Goal: Check status: Check status

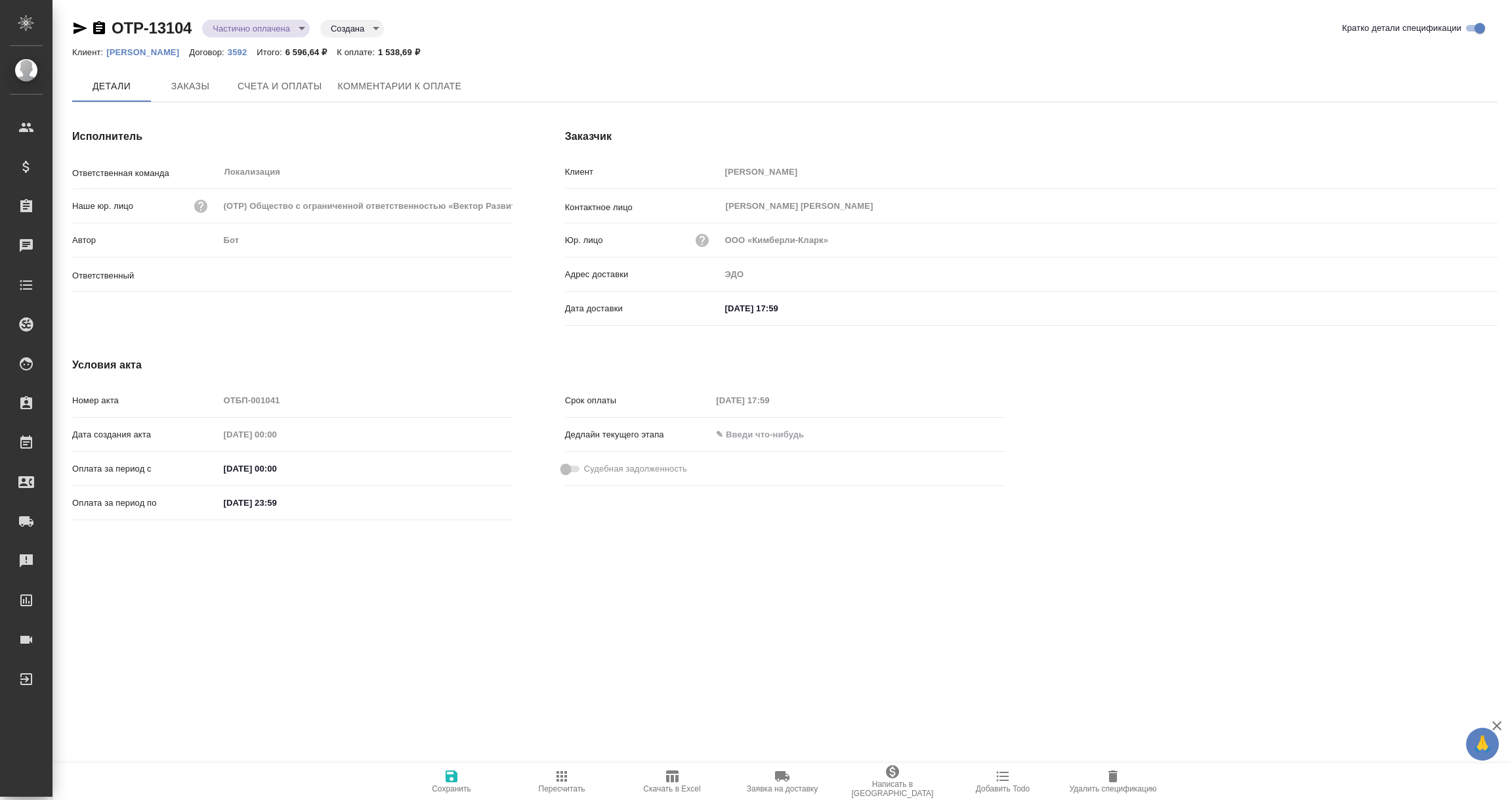
type input "Валяева Анна"
click at [314, 82] on span "Счета и оплаты" at bounding box center [280, 87] width 85 height 17
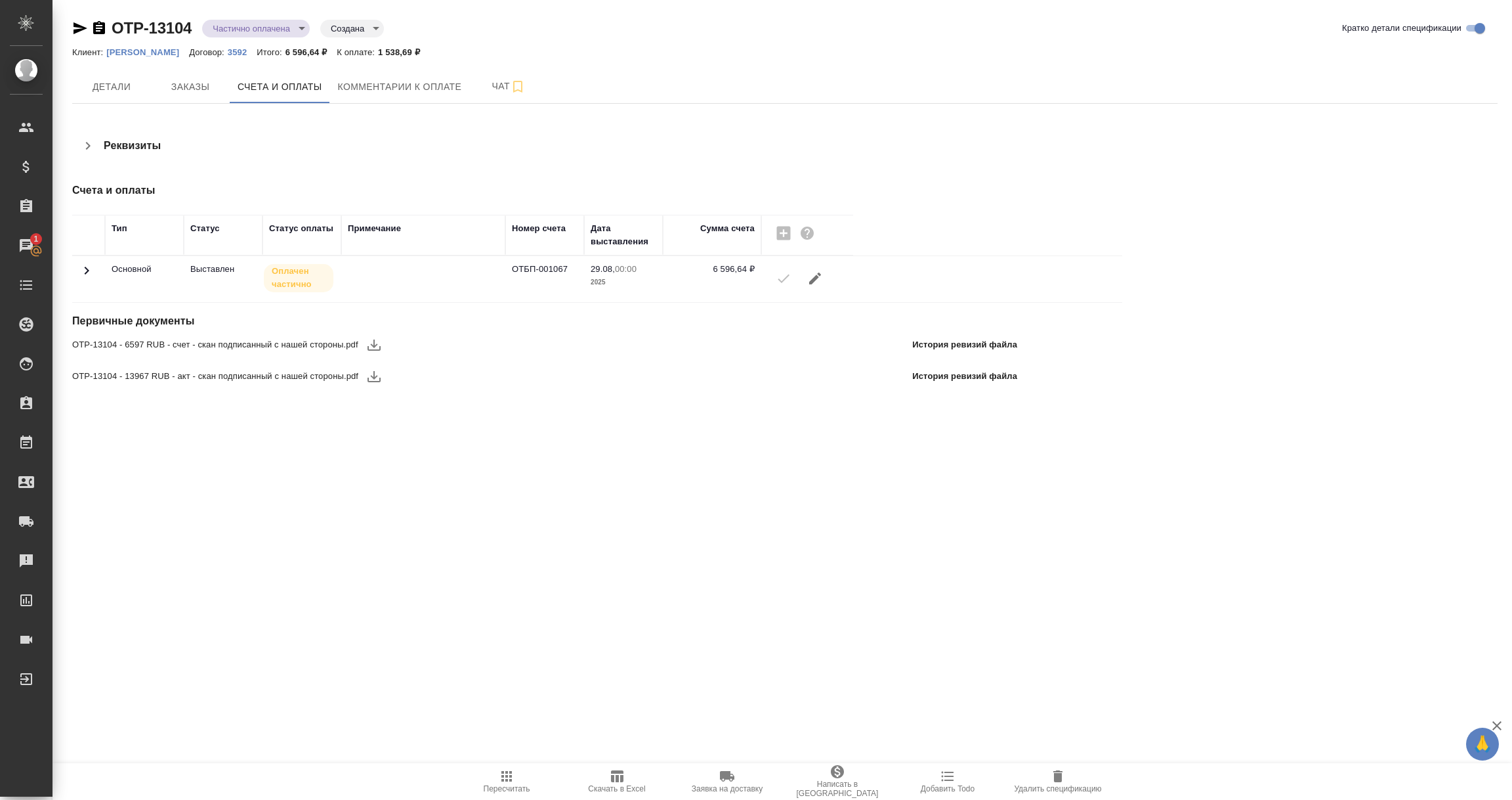
click at [89, 269] on icon at bounding box center [87, 270] width 16 height 16
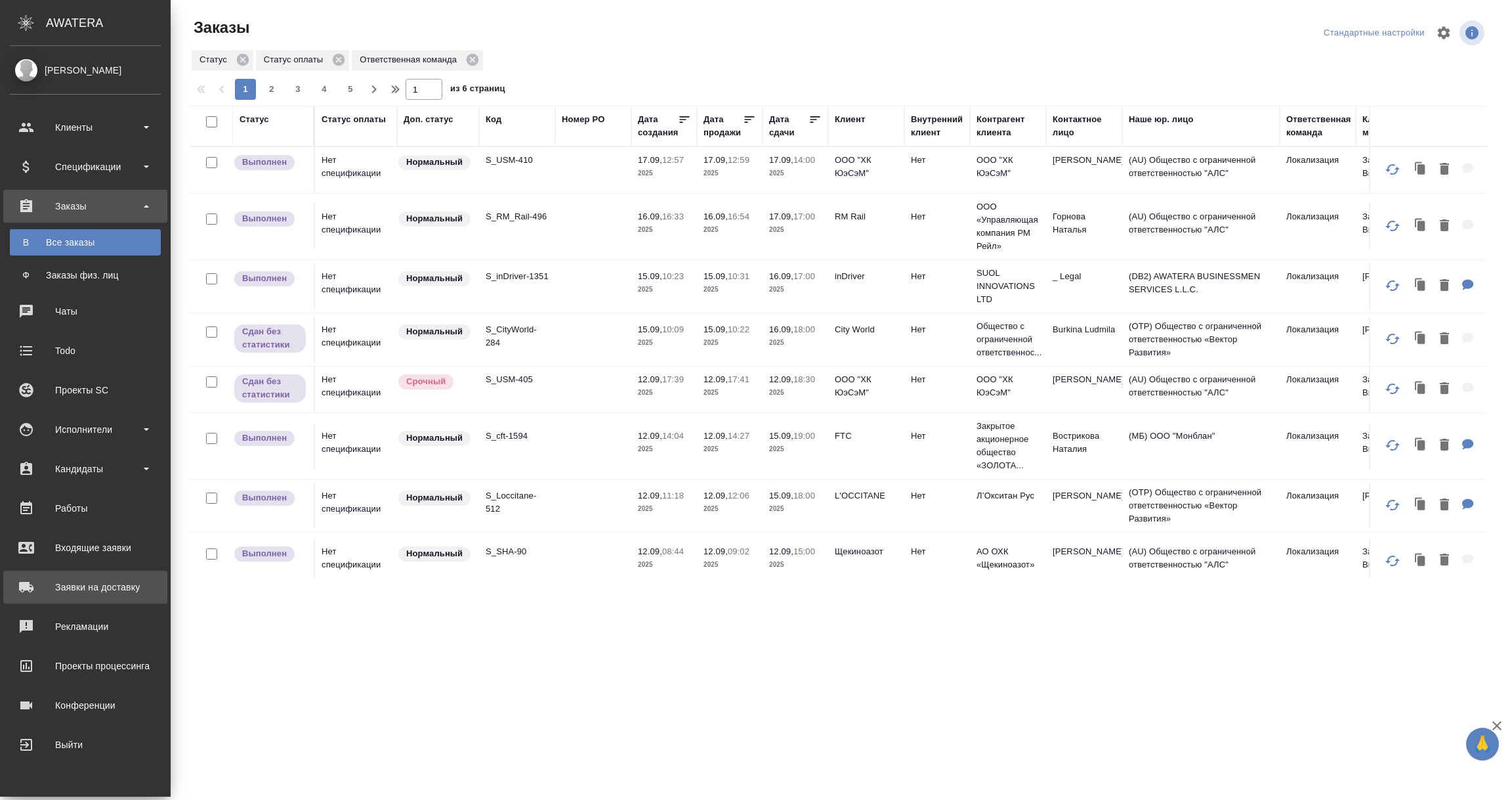
click at [88, 593] on div "Заявки на доставку" at bounding box center [85, 587] width 151 height 20
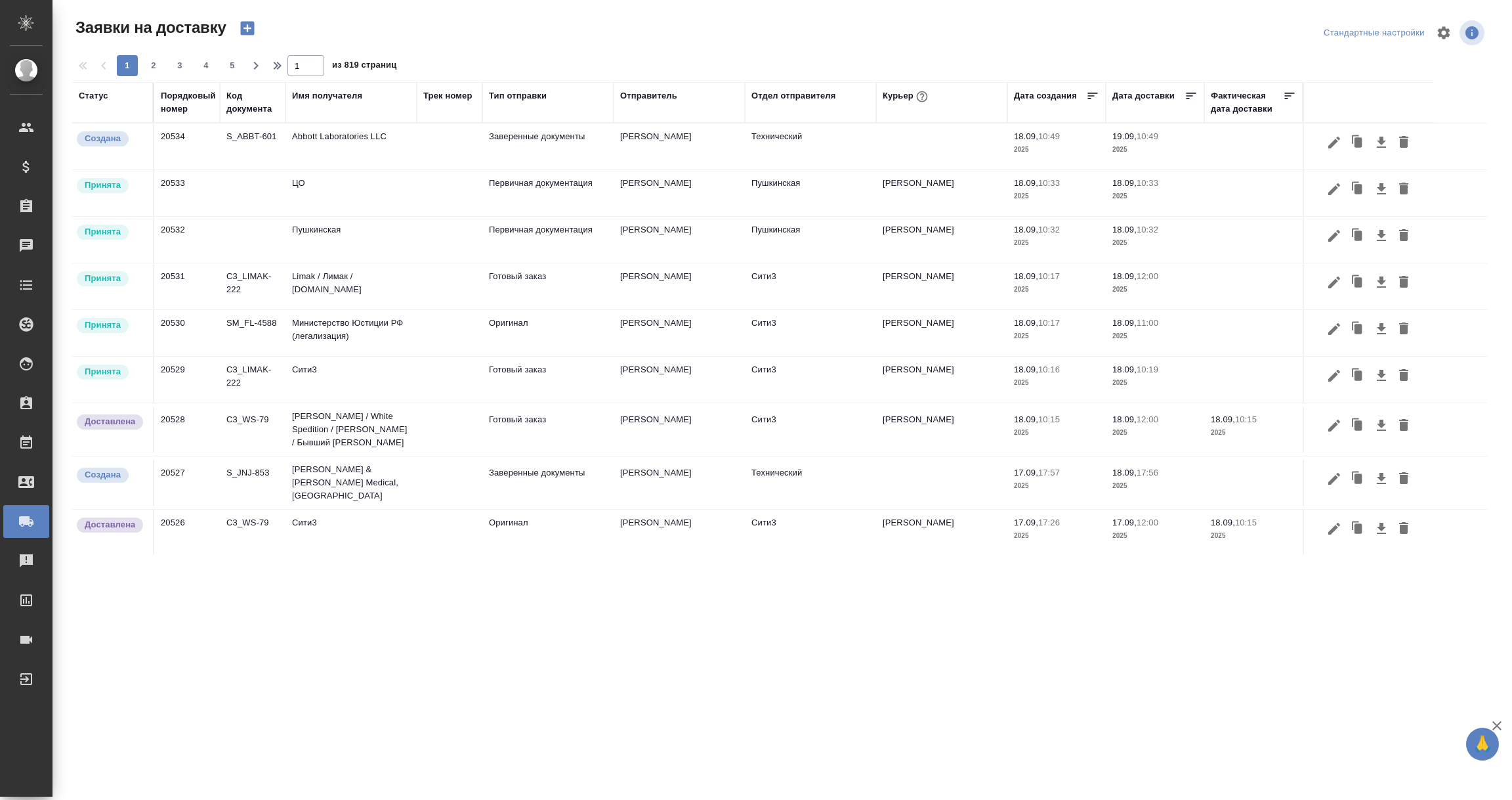
click at [331, 97] on div "Имя получателя" at bounding box center [327, 95] width 70 height 14
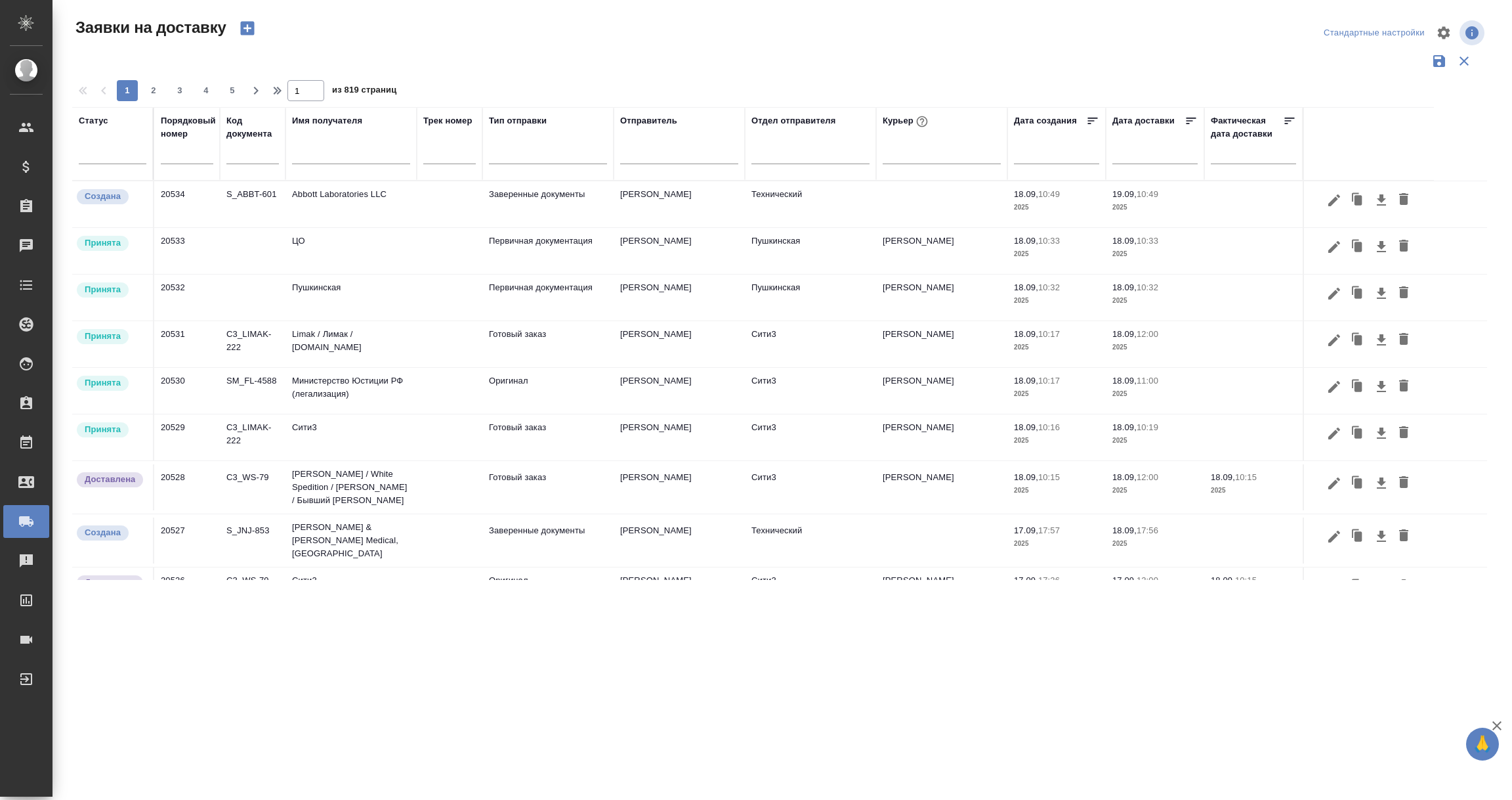
click at [316, 162] on input "text" at bounding box center [351, 155] width 118 height 17
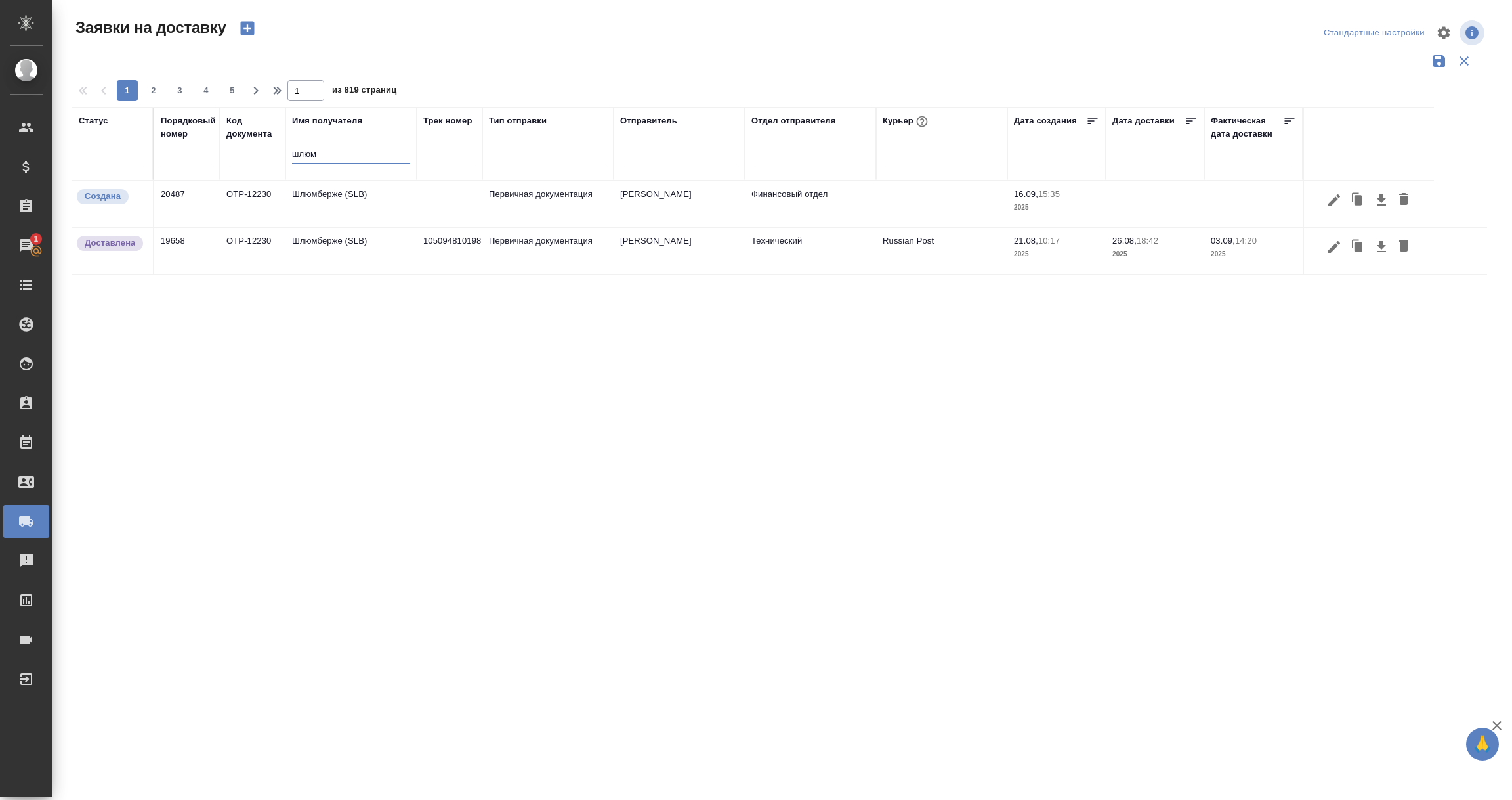
type input "шлюм"
click at [316, 199] on td "Шлюмберже (SLB)" at bounding box center [351, 204] width 131 height 46
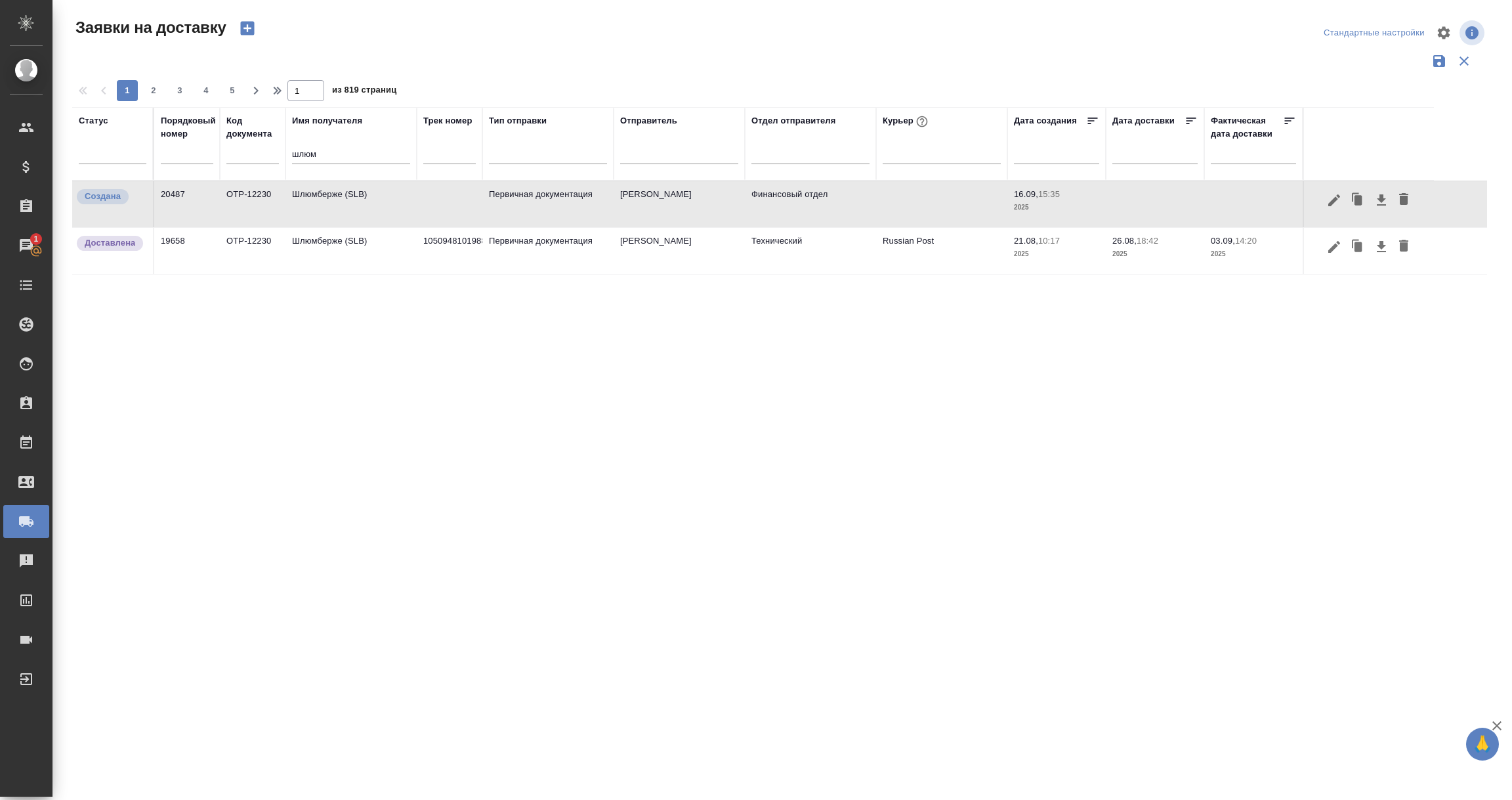
click at [316, 199] on td "Шлюмберже (SLB)" at bounding box center [351, 204] width 131 height 46
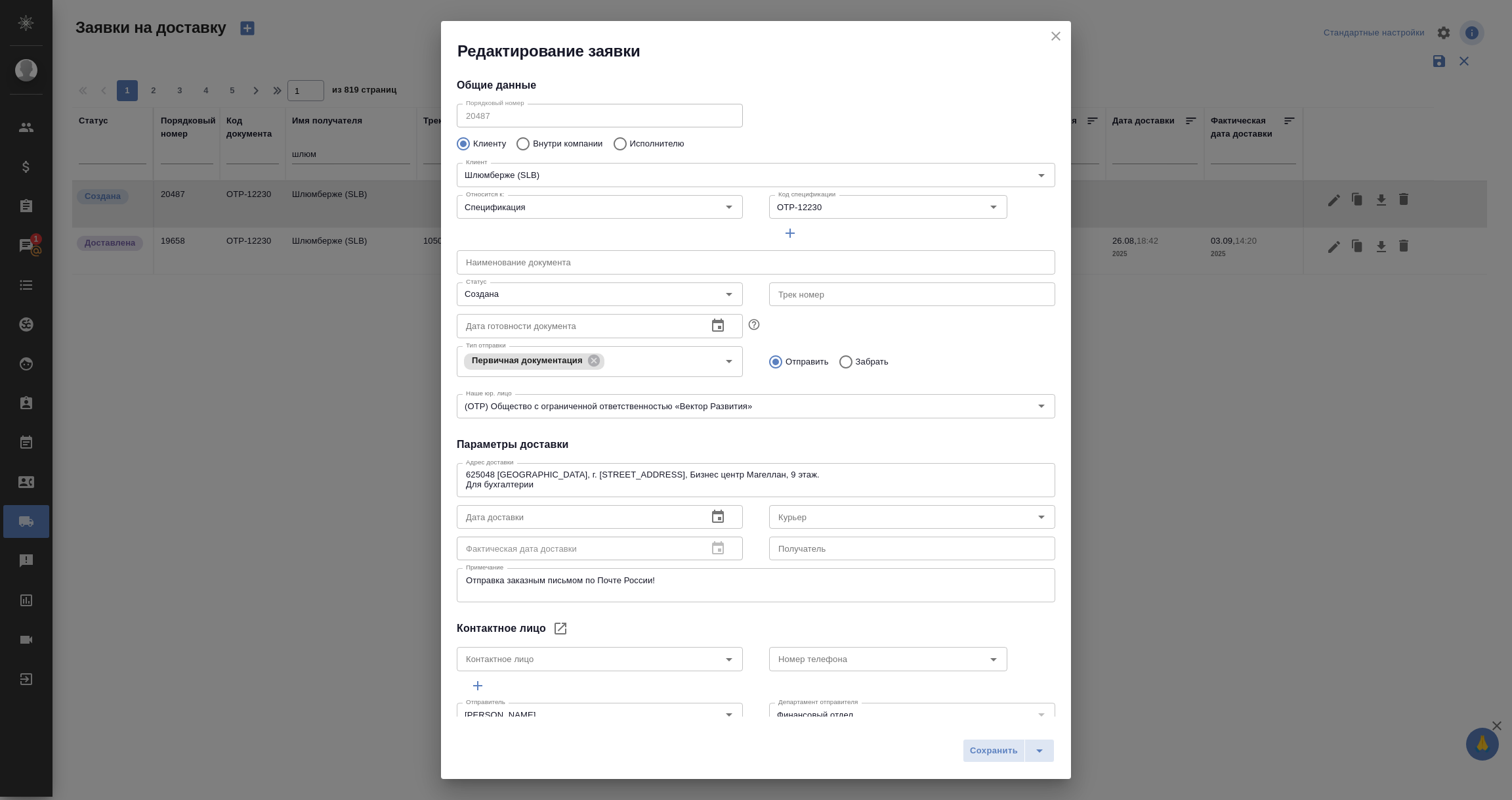
type input "Юдинцова Виктория"
click at [1054, 33] on icon "close" at bounding box center [1056, 37] width 10 height 10
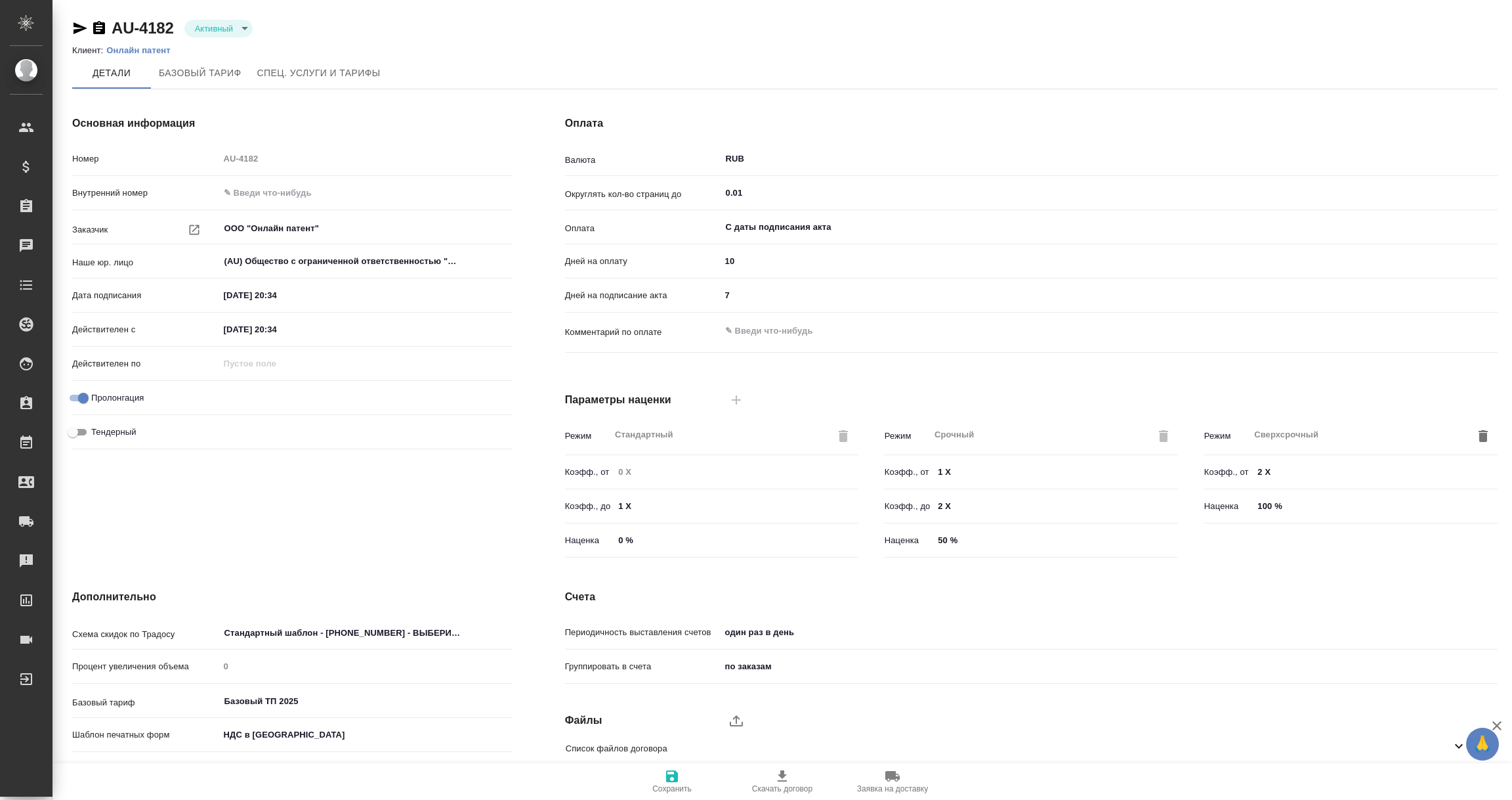
scroll to position [92, 0]
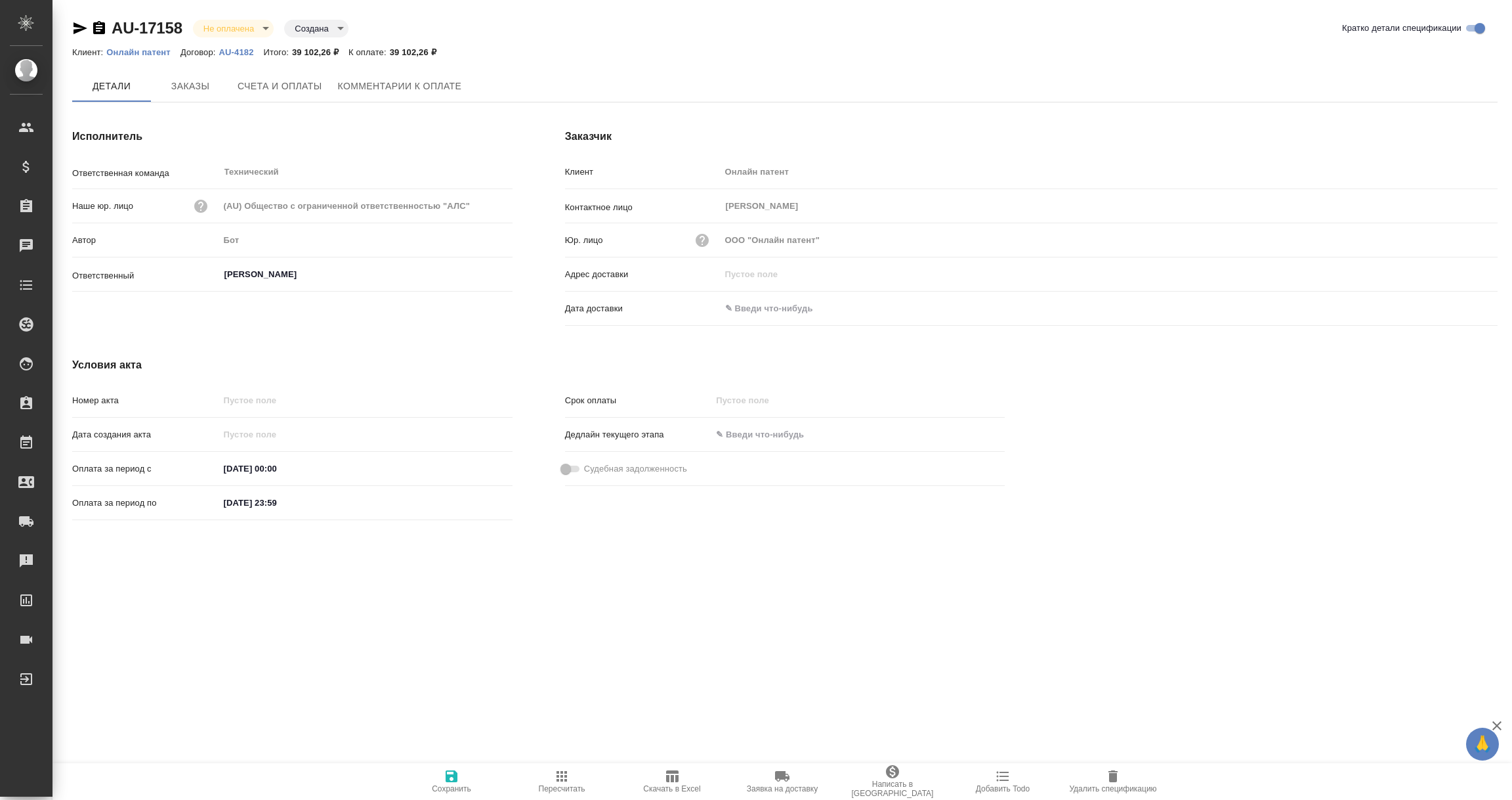
click at [790, 314] on input "text" at bounding box center [778, 309] width 114 height 19
click at [1456, 301] on icon "button" at bounding box center [1460, 308] width 12 height 14
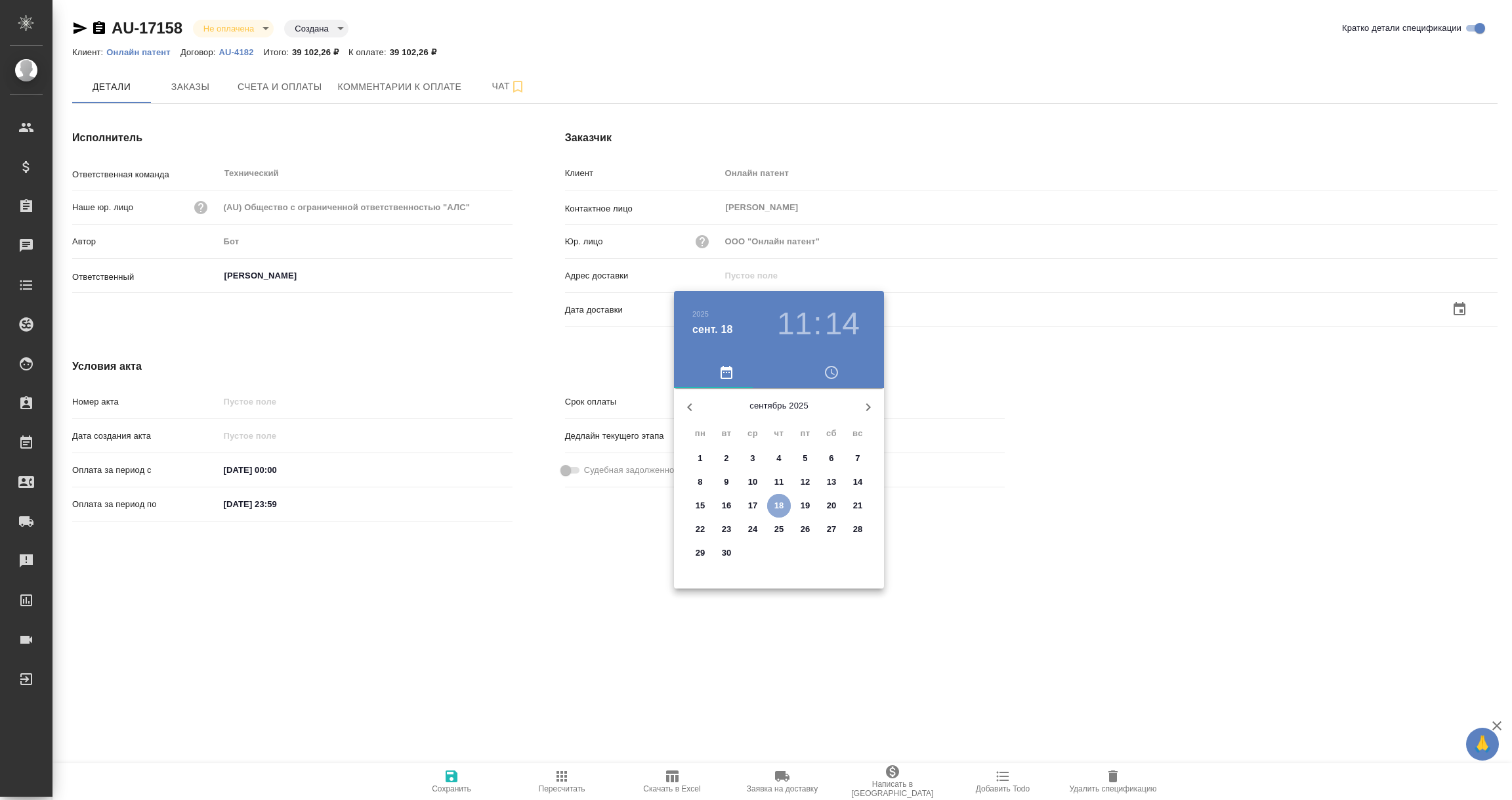
click at [778, 501] on p "18" at bounding box center [779, 505] width 10 height 14
type input "18.09.2025 11:14"
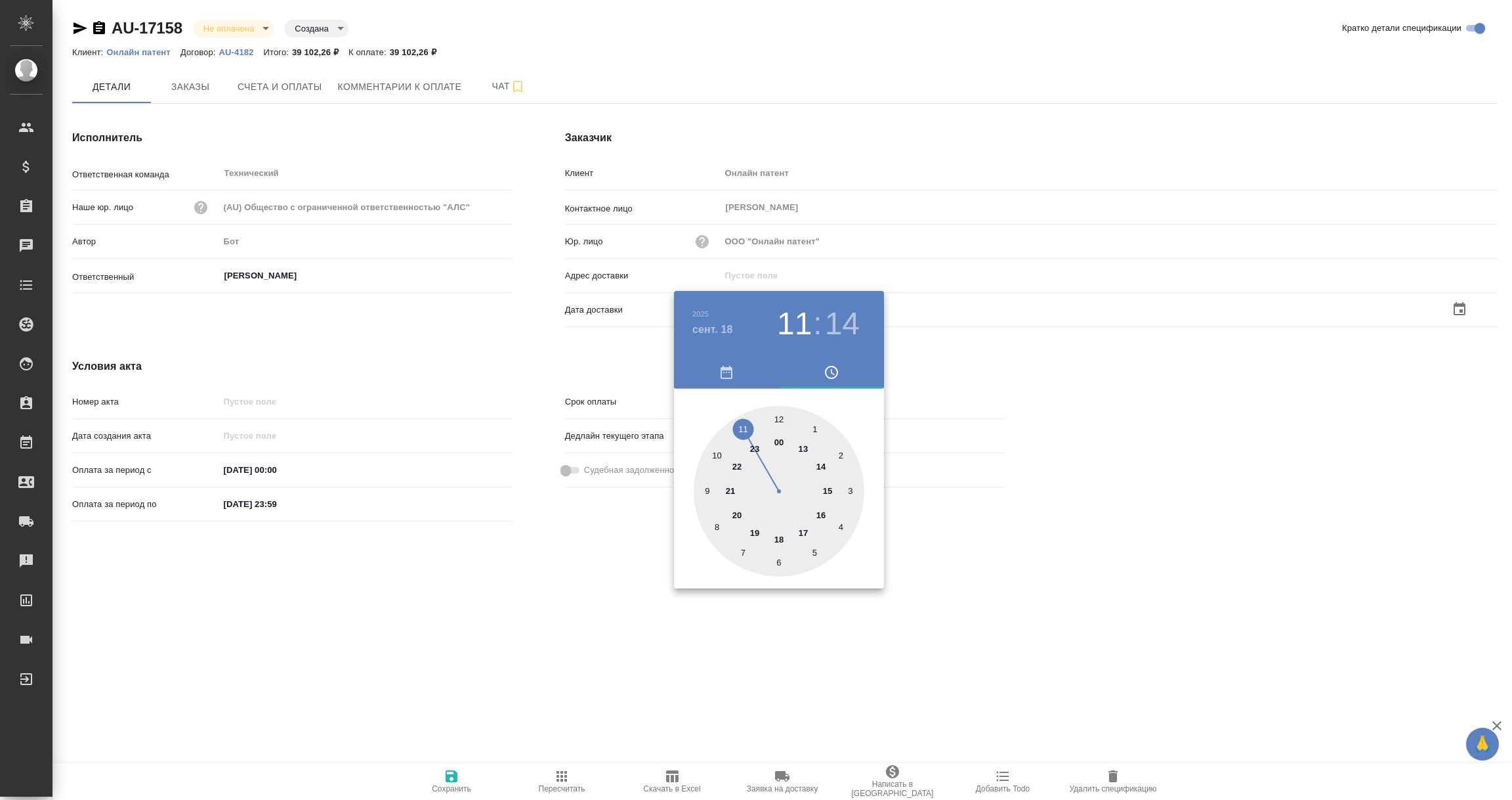
click at [602, 642] on div at bounding box center [756, 400] width 1512 height 800
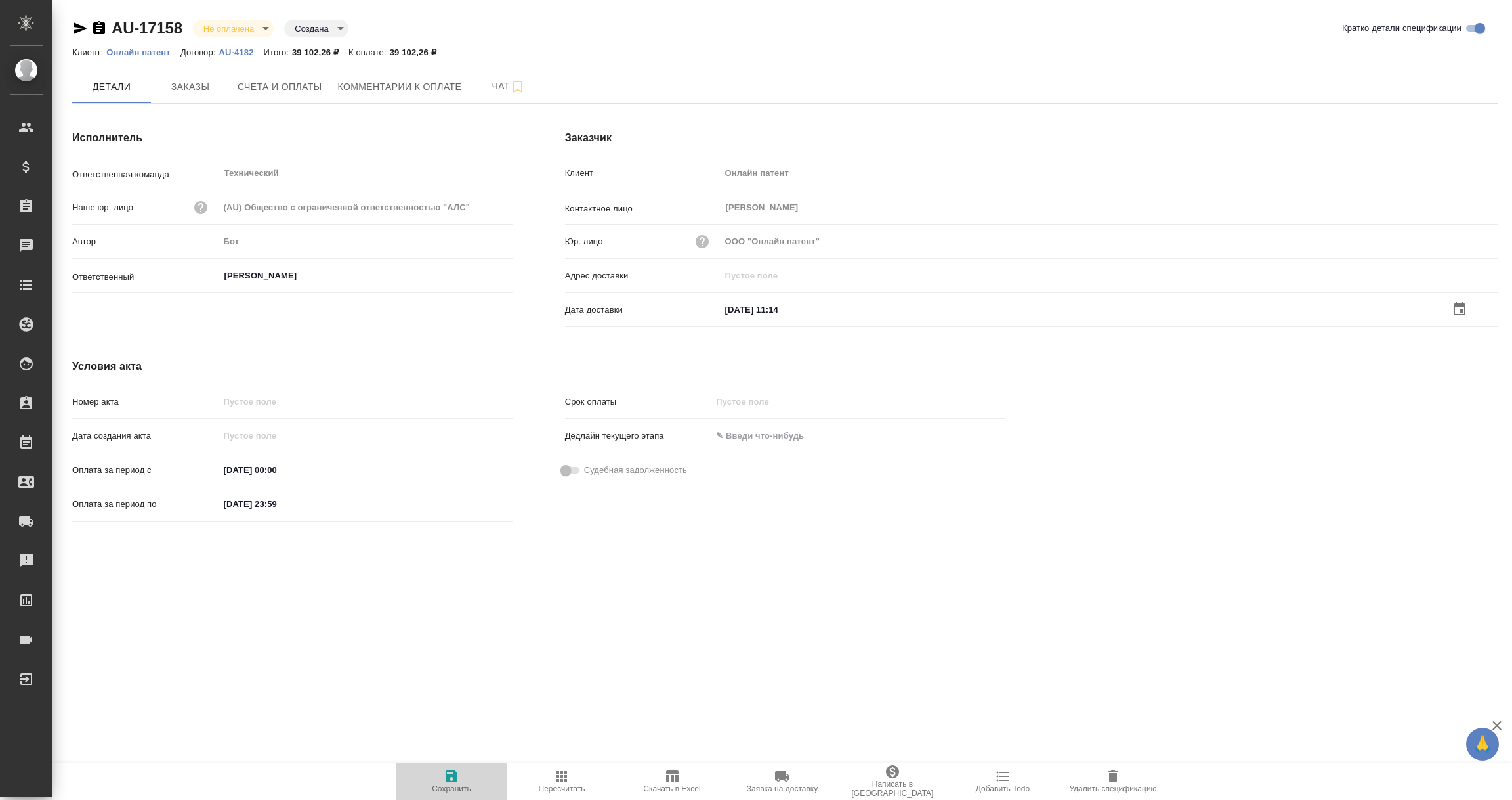
click at [448, 781] on icon "button" at bounding box center [452, 775] width 12 height 12
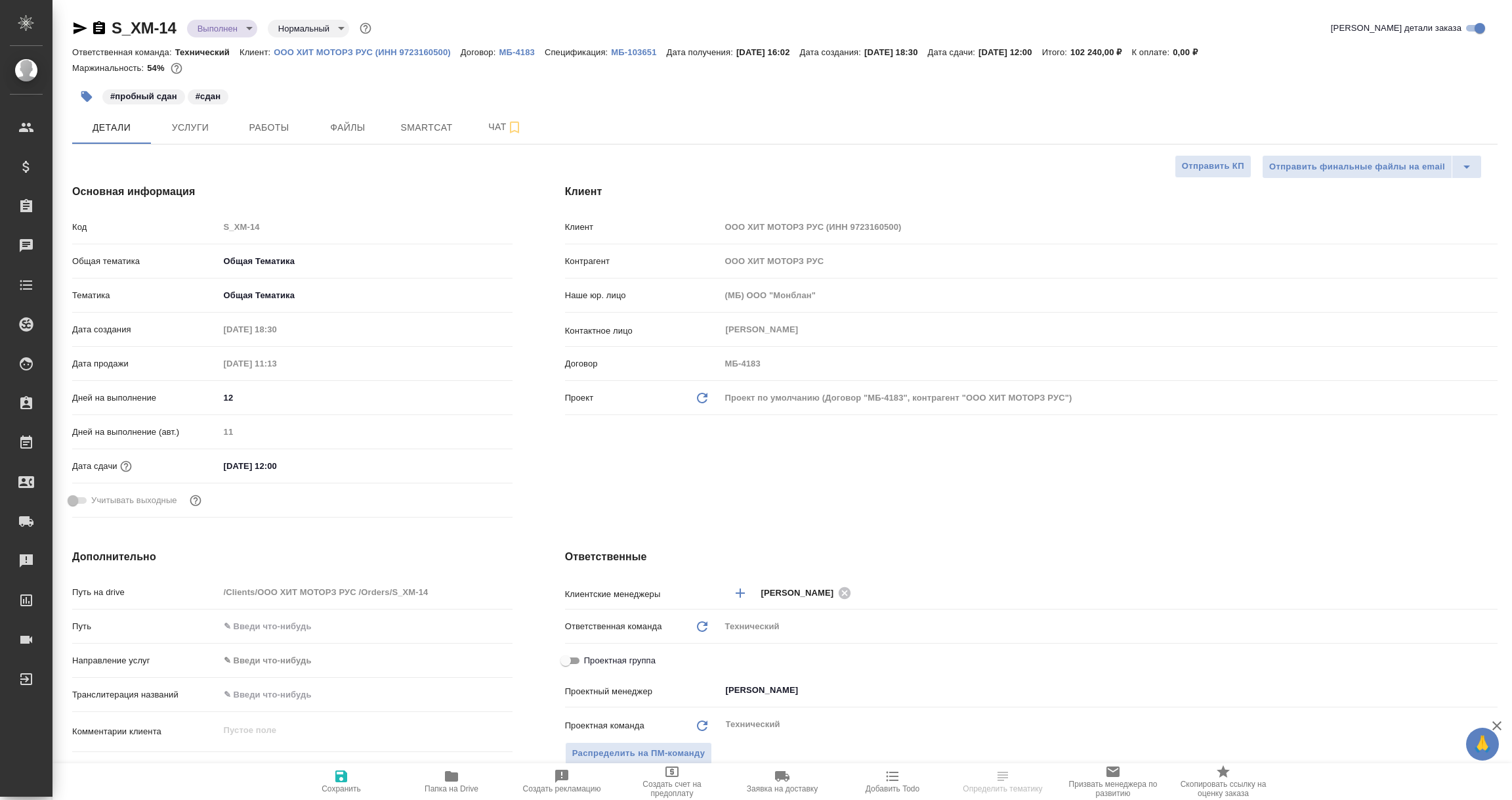
select select "RU"
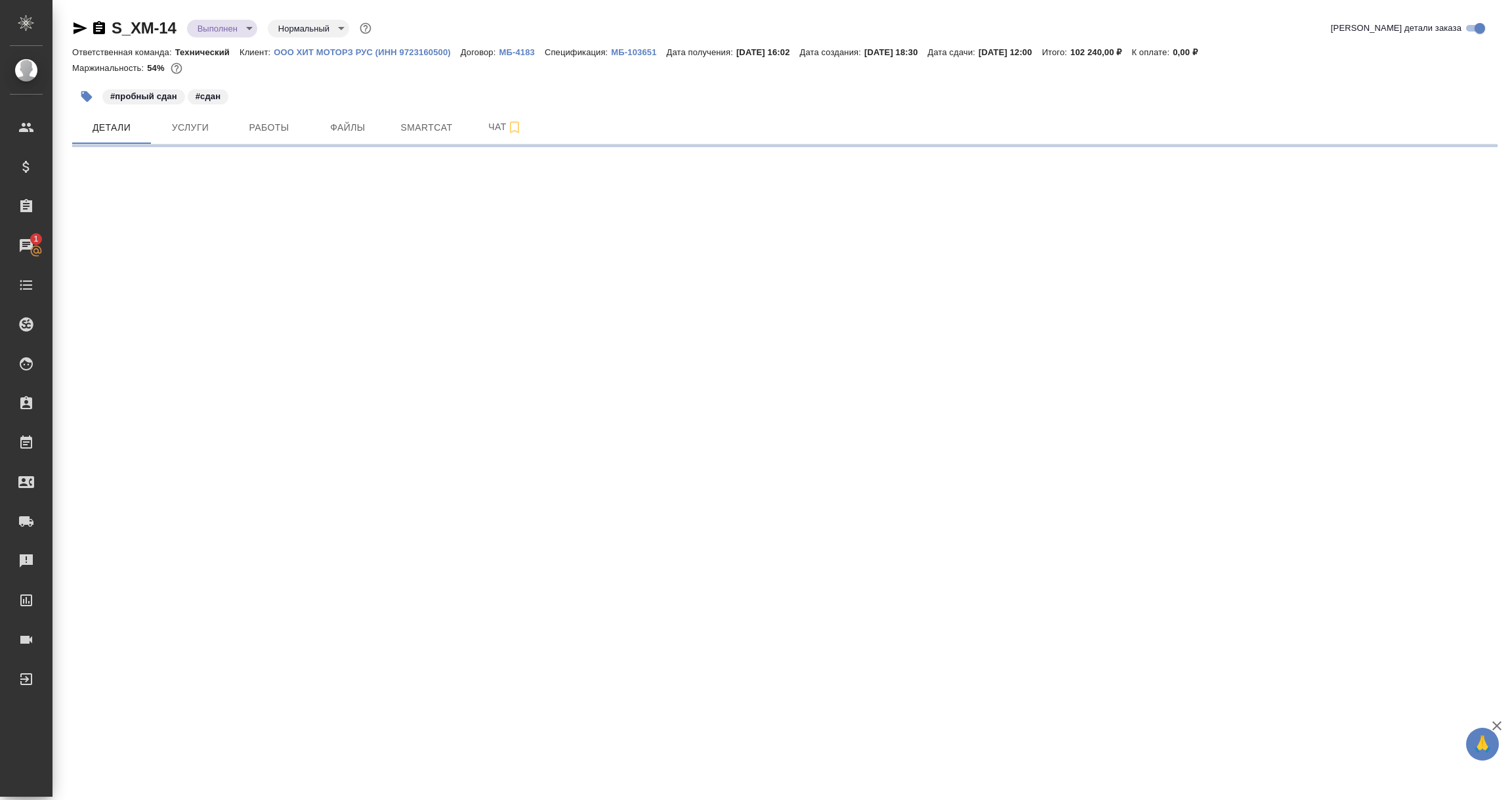
select select "RU"
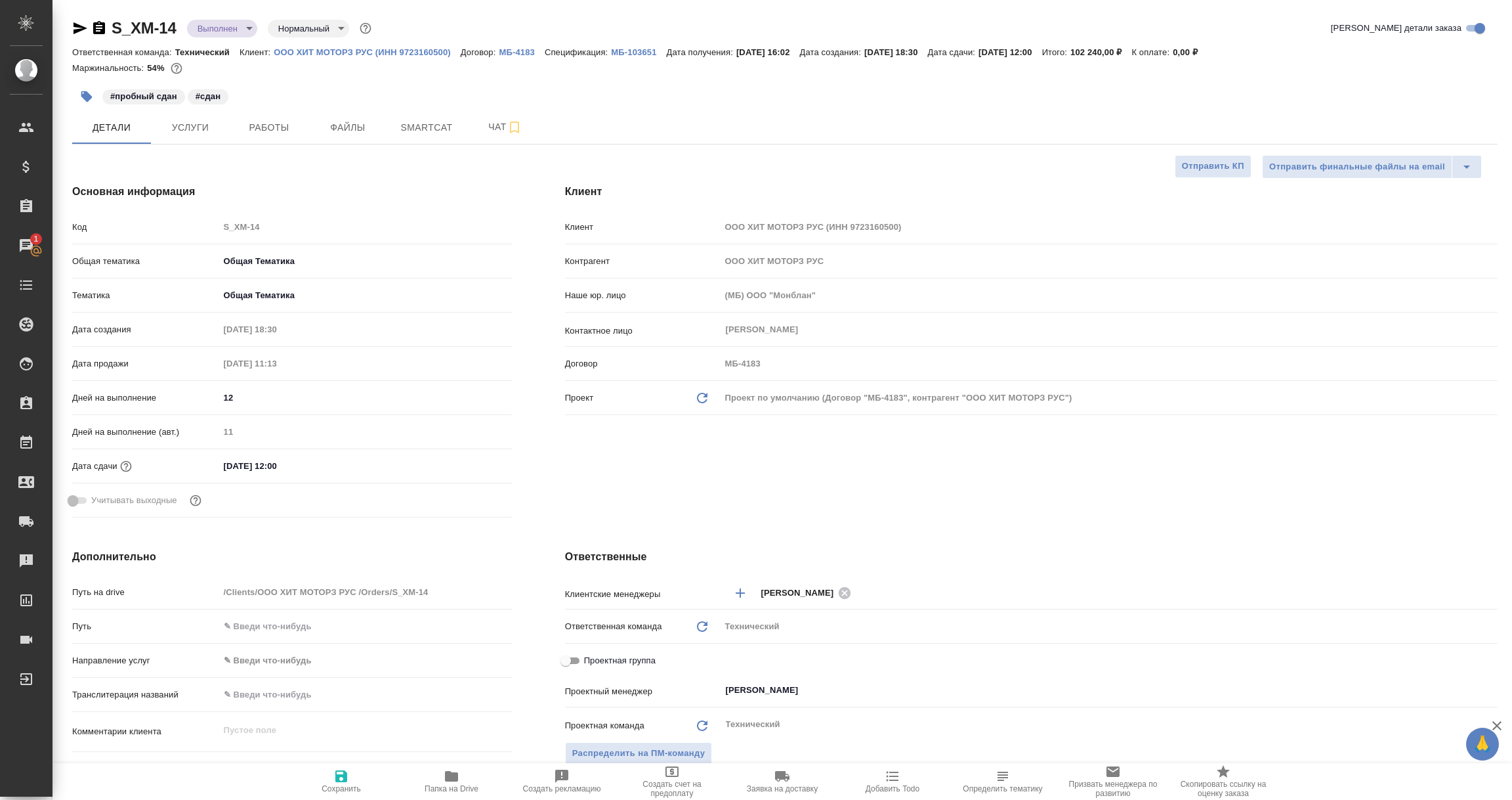
type textarea "x"
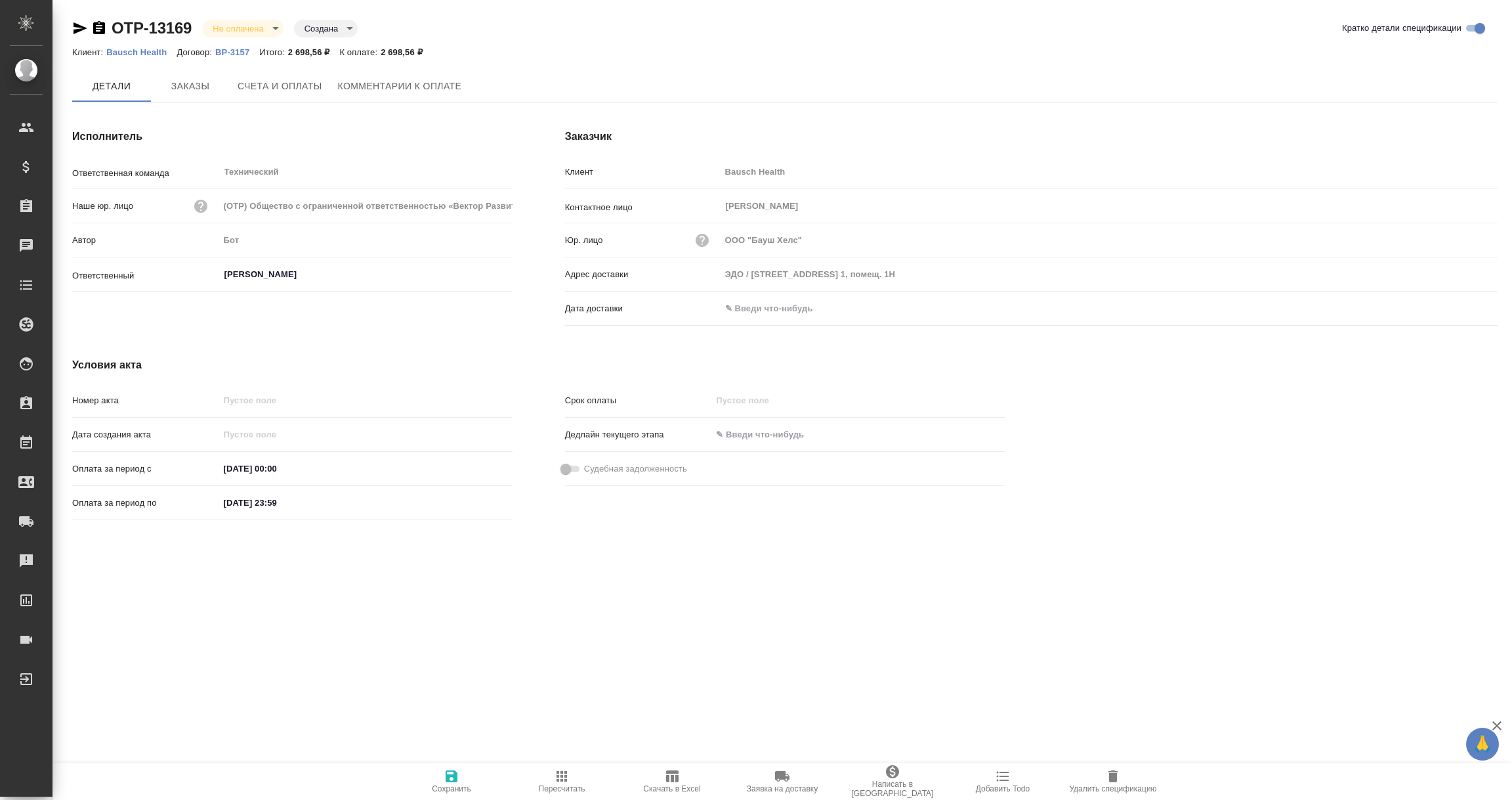
drag, startPoint x: 0, startPoint y: 0, endPoint x: 743, endPoint y: 301, distance: 801.7
click at [743, 301] on input "text" at bounding box center [778, 309] width 114 height 19
click at [1451, 305] on div at bounding box center [1110, 309] width 777 height 21
click at [1459, 303] on icon "button" at bounding box center [1460, 309] width 12 height 14
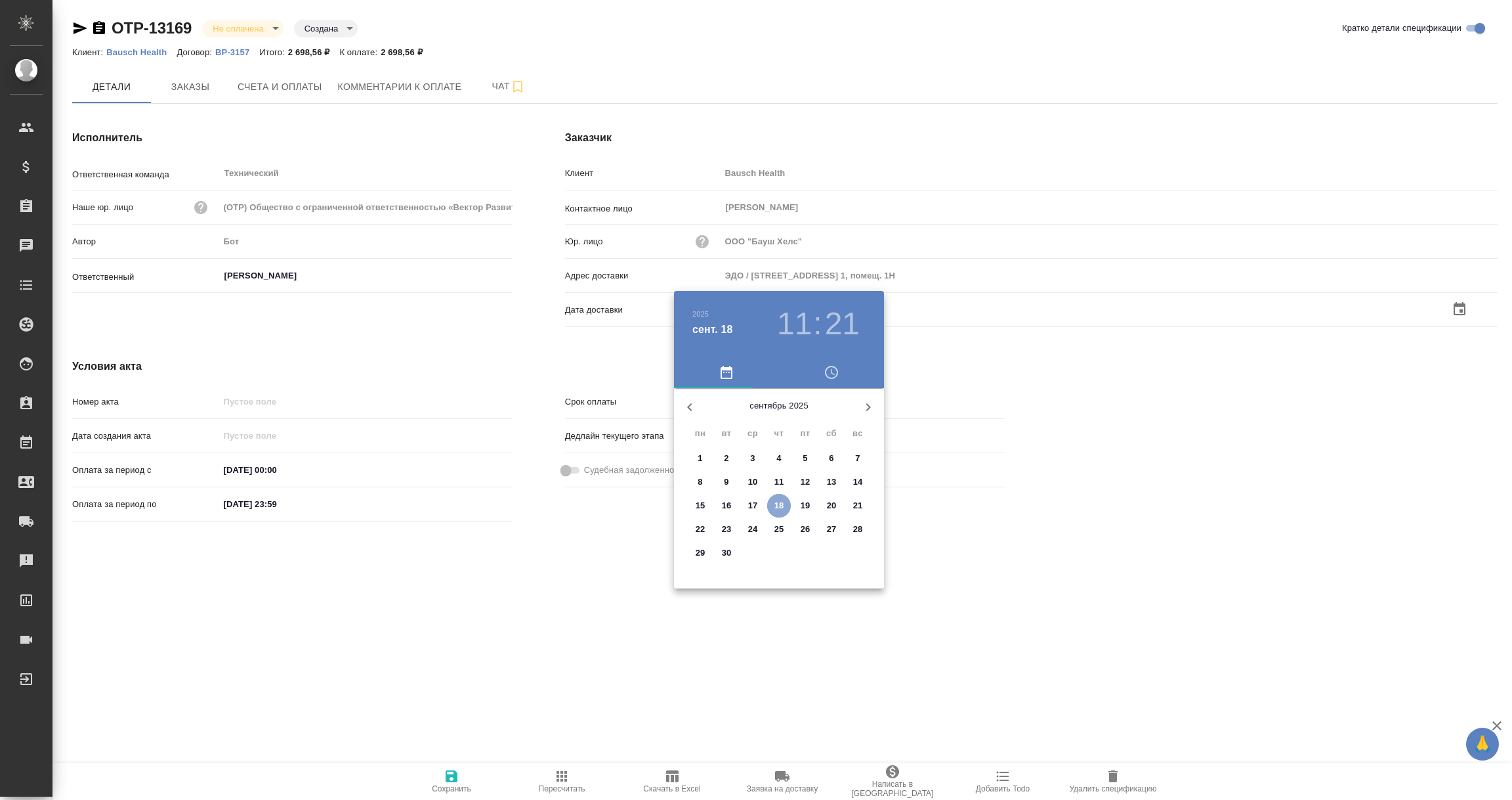
click at [778, 503] on p "18" at bounding box center [779, 505] width 10 height 14
type input "18.09.2025 11:21"
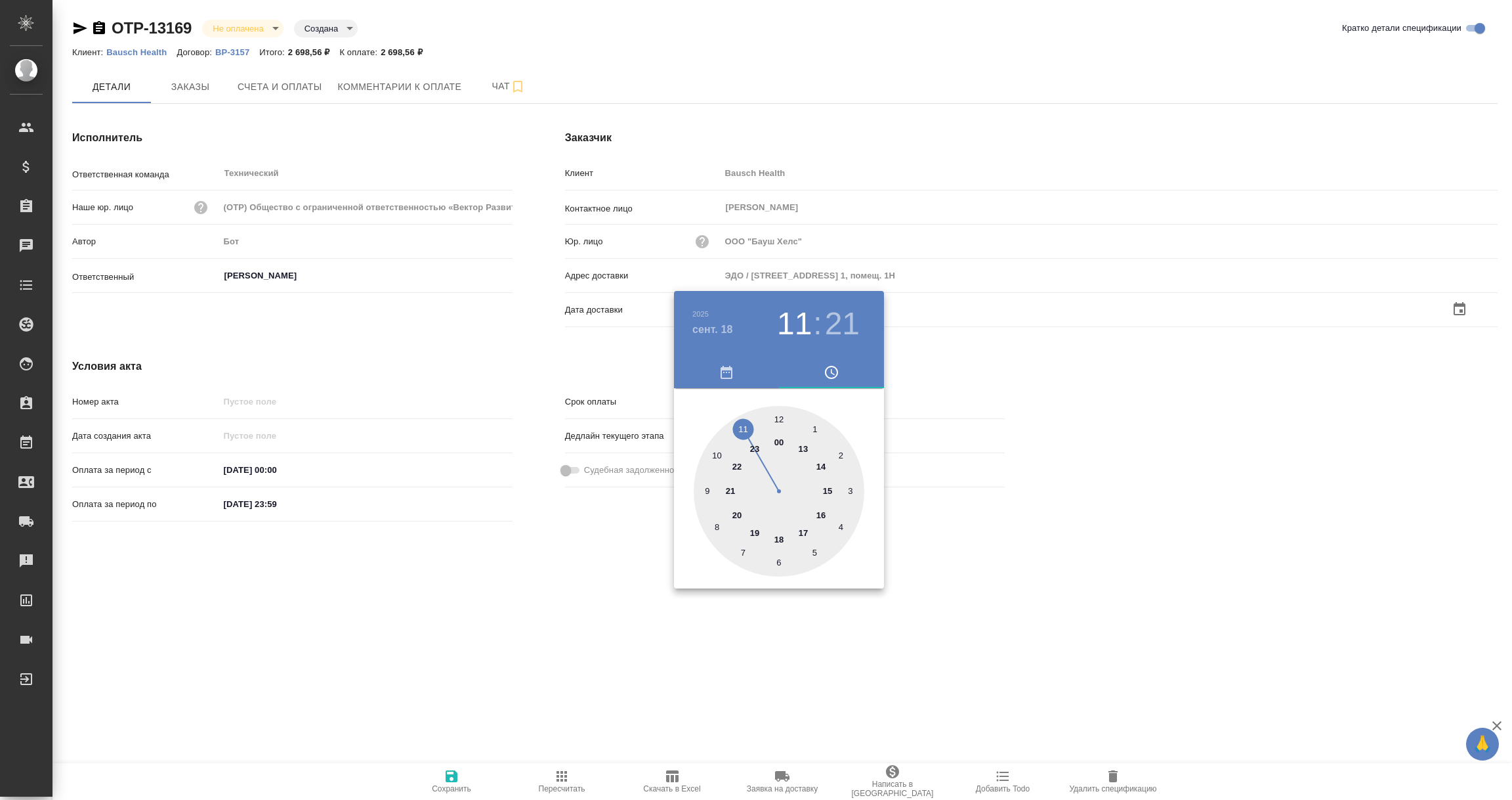
click at [577, 620] on div at bounding box center [756, 400] width 1512 height 800
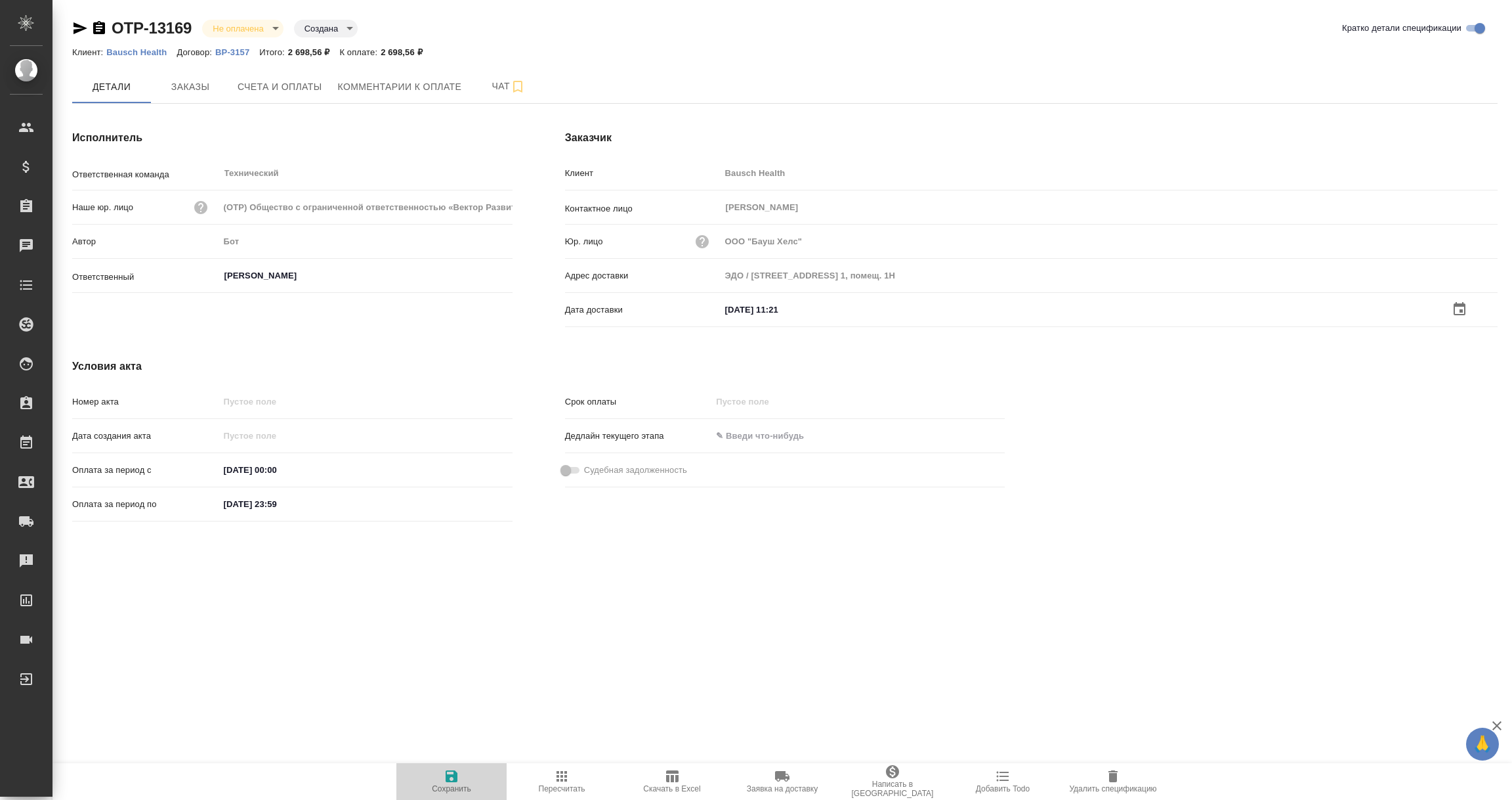
click at [454, 778] on icon "button" at bounding box center [452, 775] width 12 height 12
